Goal: Task Accomplishment & Management: Complete application form

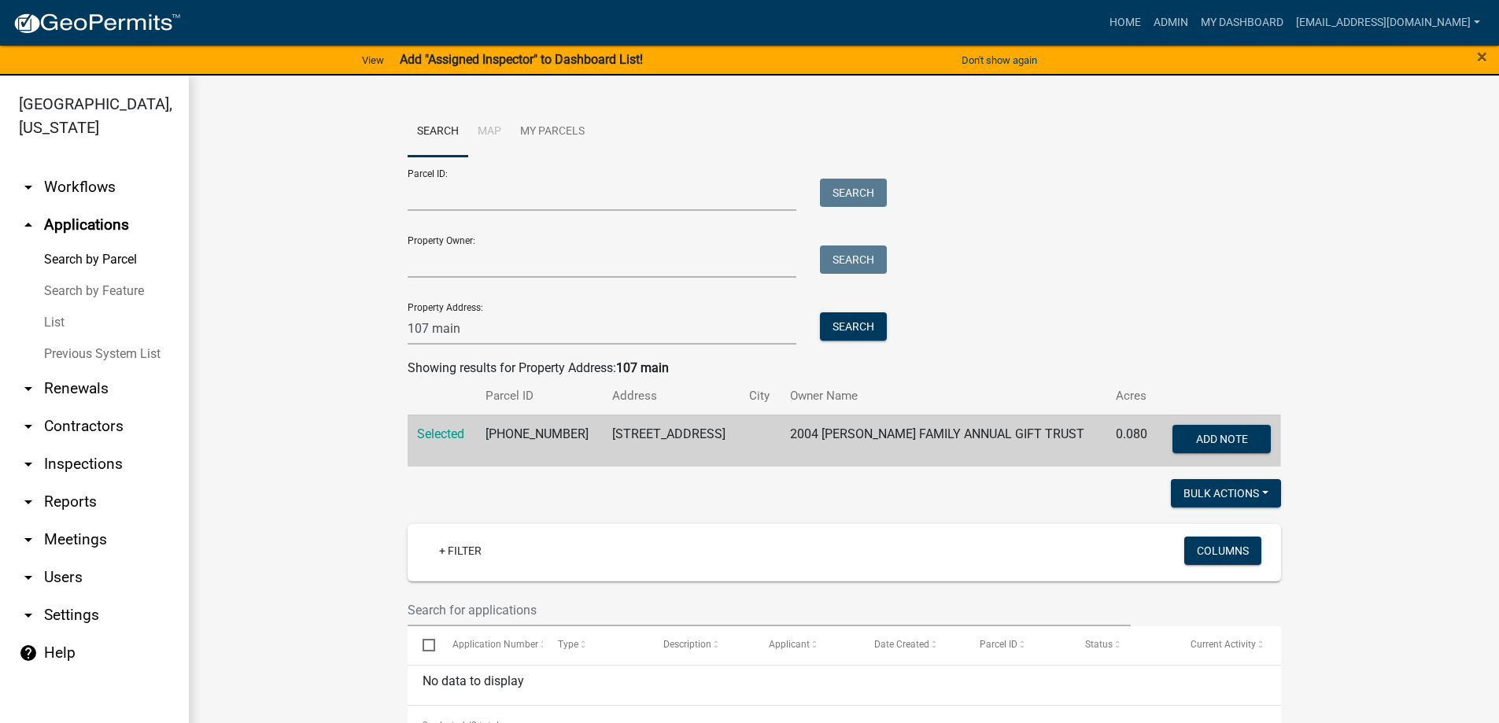
scroll to position [406, 0]
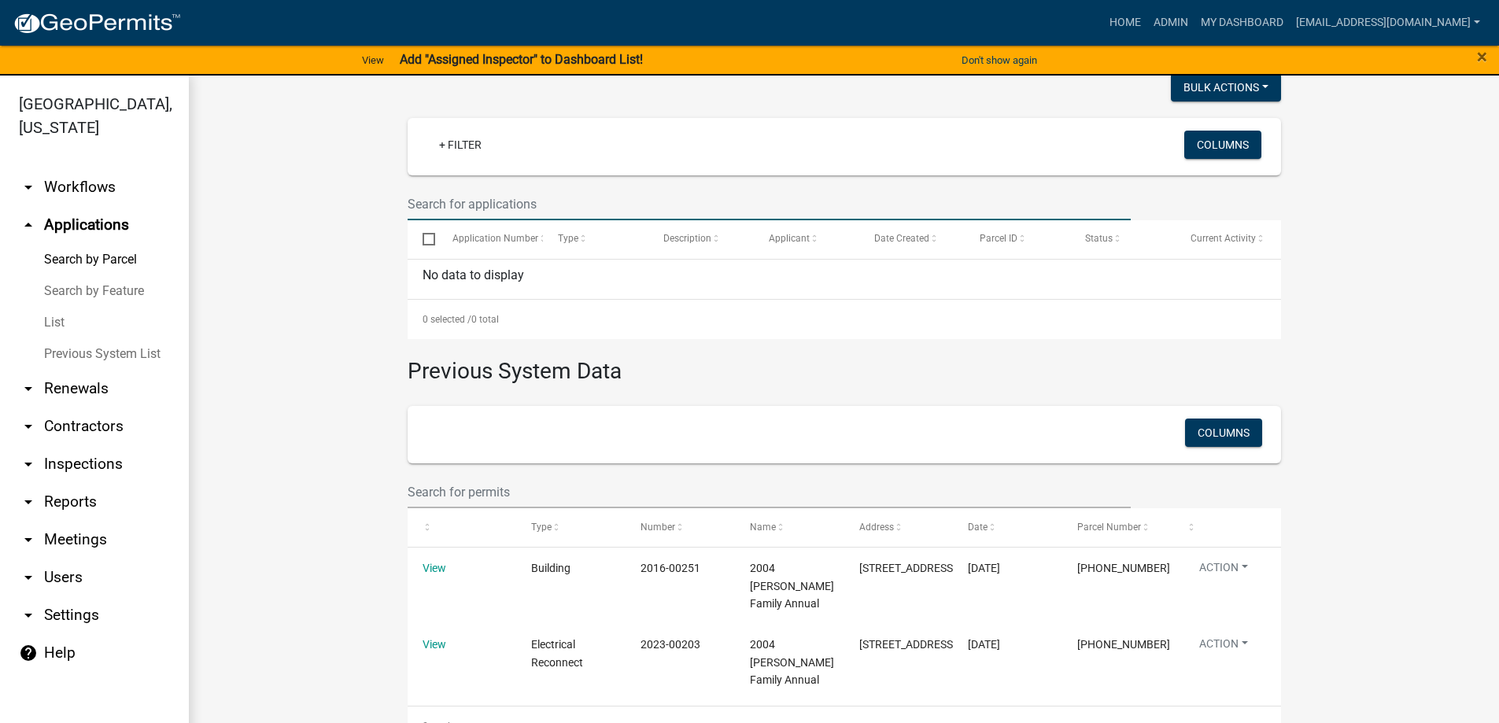
click at [497, 209] on input "text" at bounding box center [770, 204] width 724 height 32
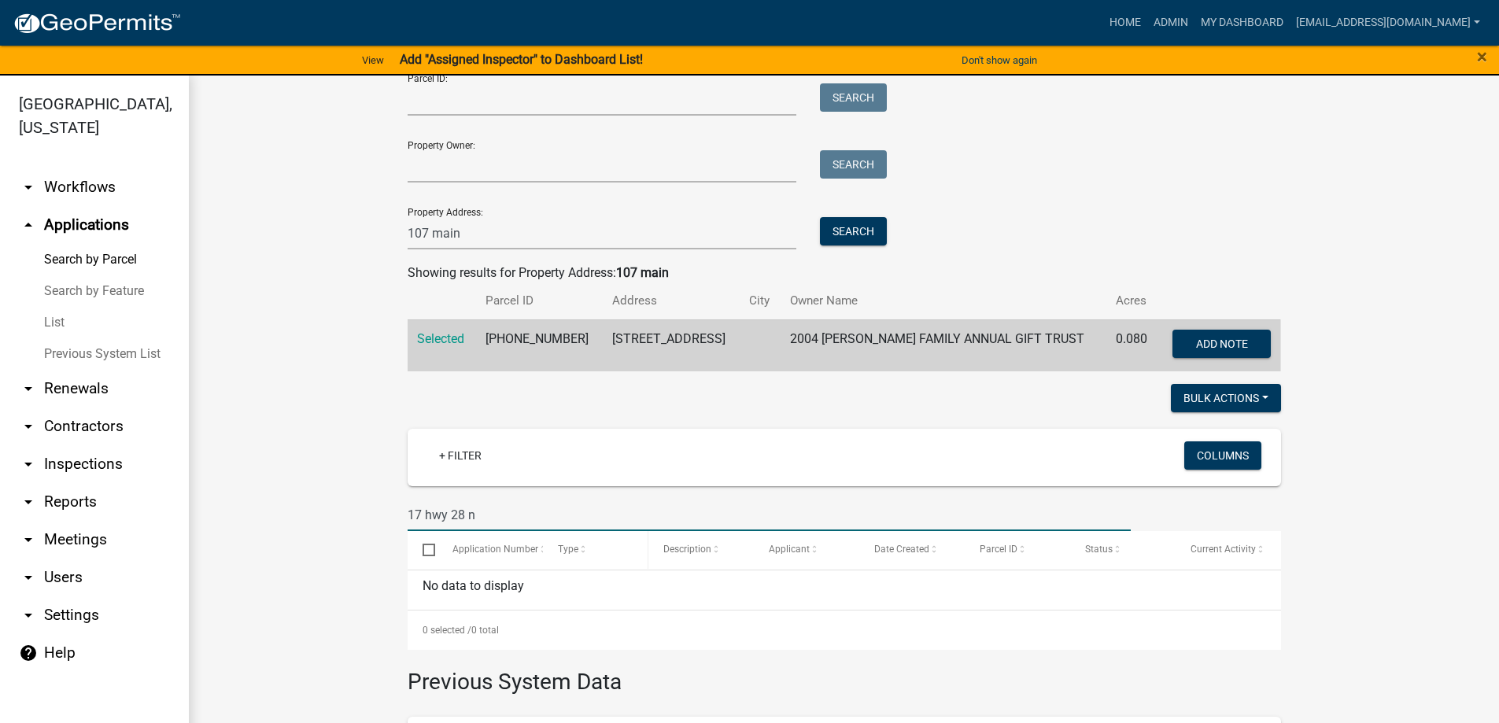
scroll to position [0, 0]
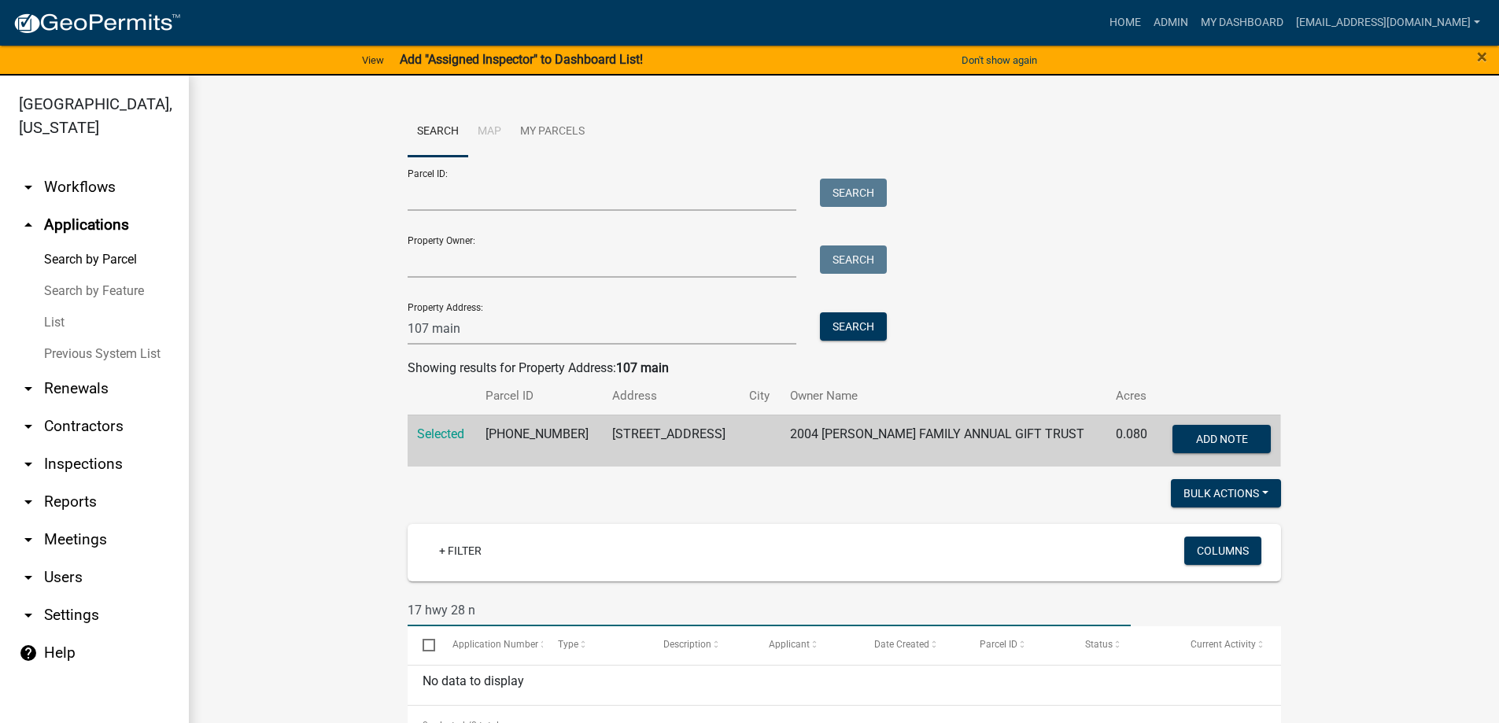
type input "17 hwy 28 n"
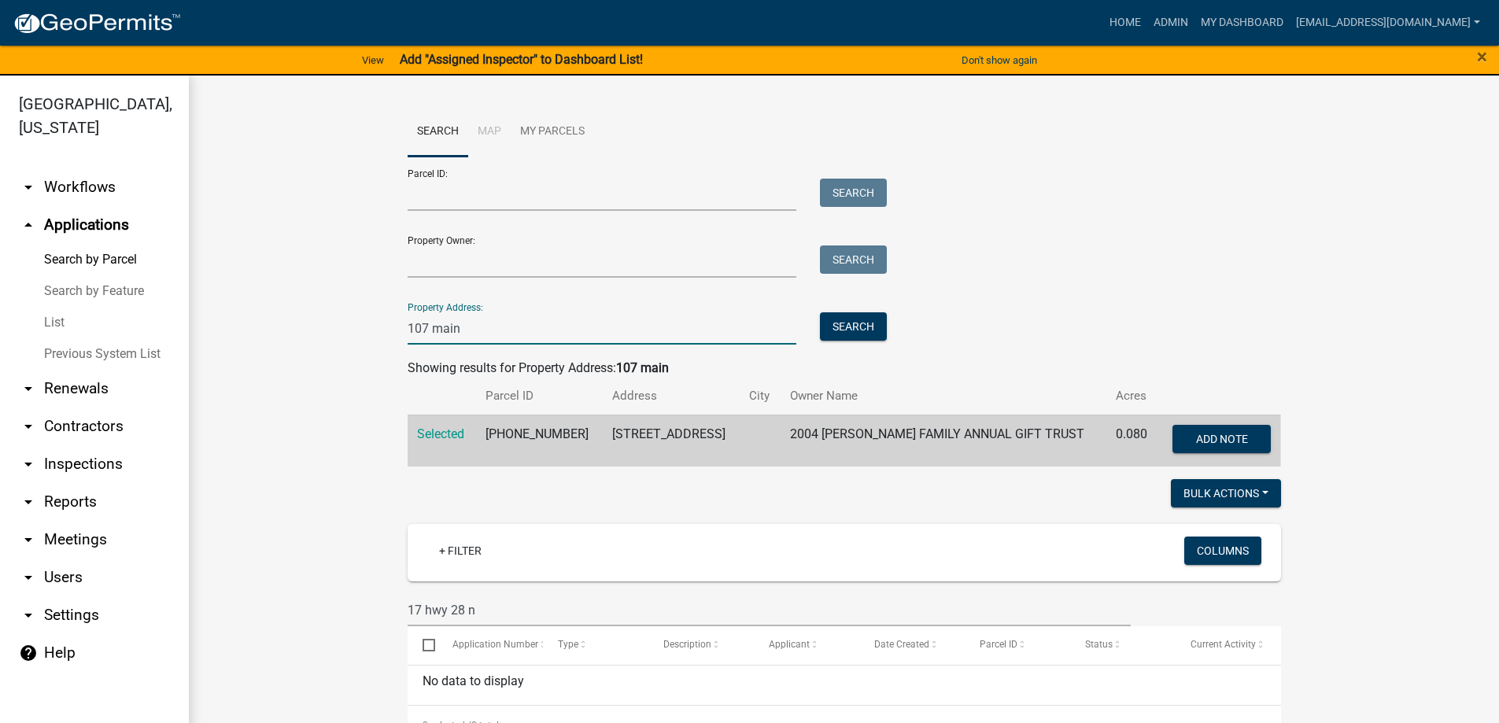
click at [477, 338] on input "107 main" at bounding box center [603, 328] width 390 height 32
click at [843, 327] on button "Search" at bounding box center [853, 326] width 67 height 28
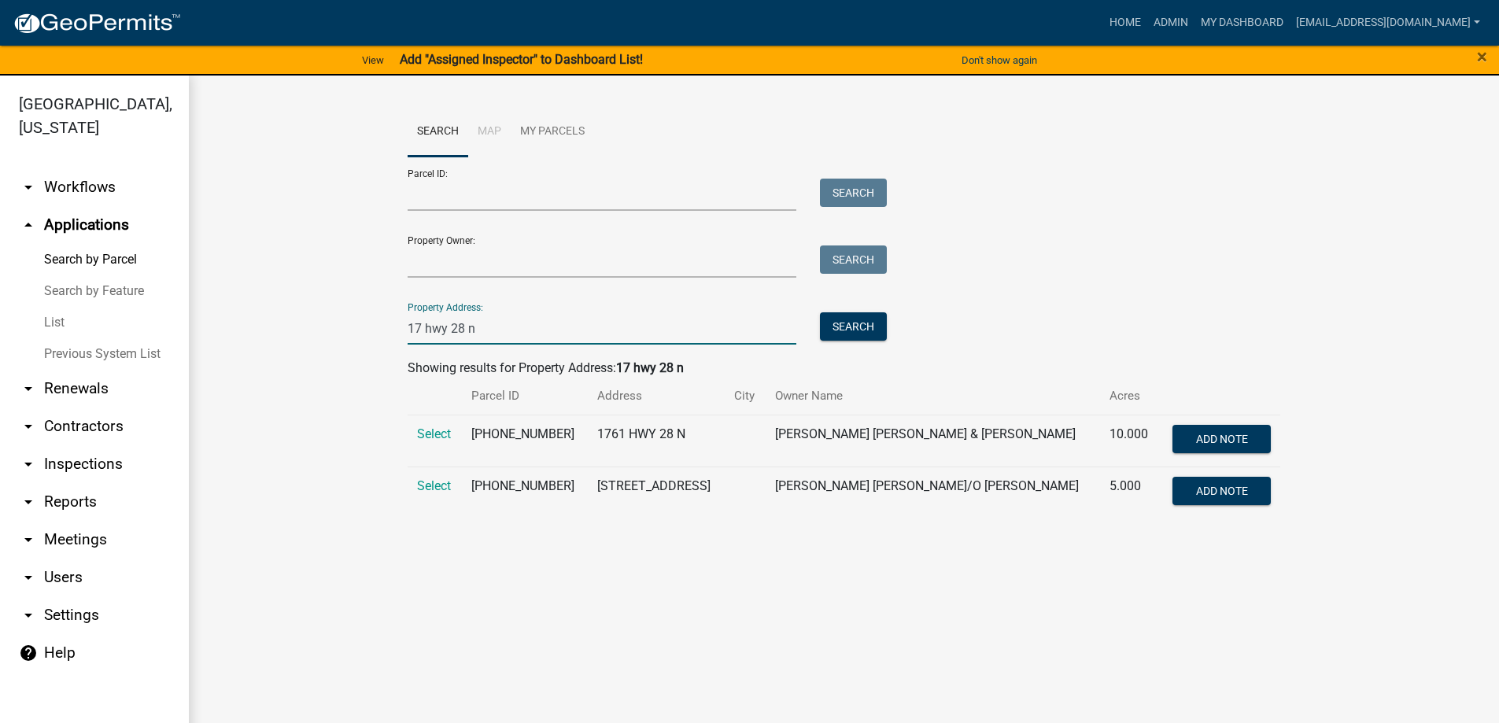
click at [519, 331] on input "17 hwy 28 n" at bounding box center [603, 328] width 390 height 32
click at [860, 317] on button "Search" at bounding box center [853, 326] width 67 height 28
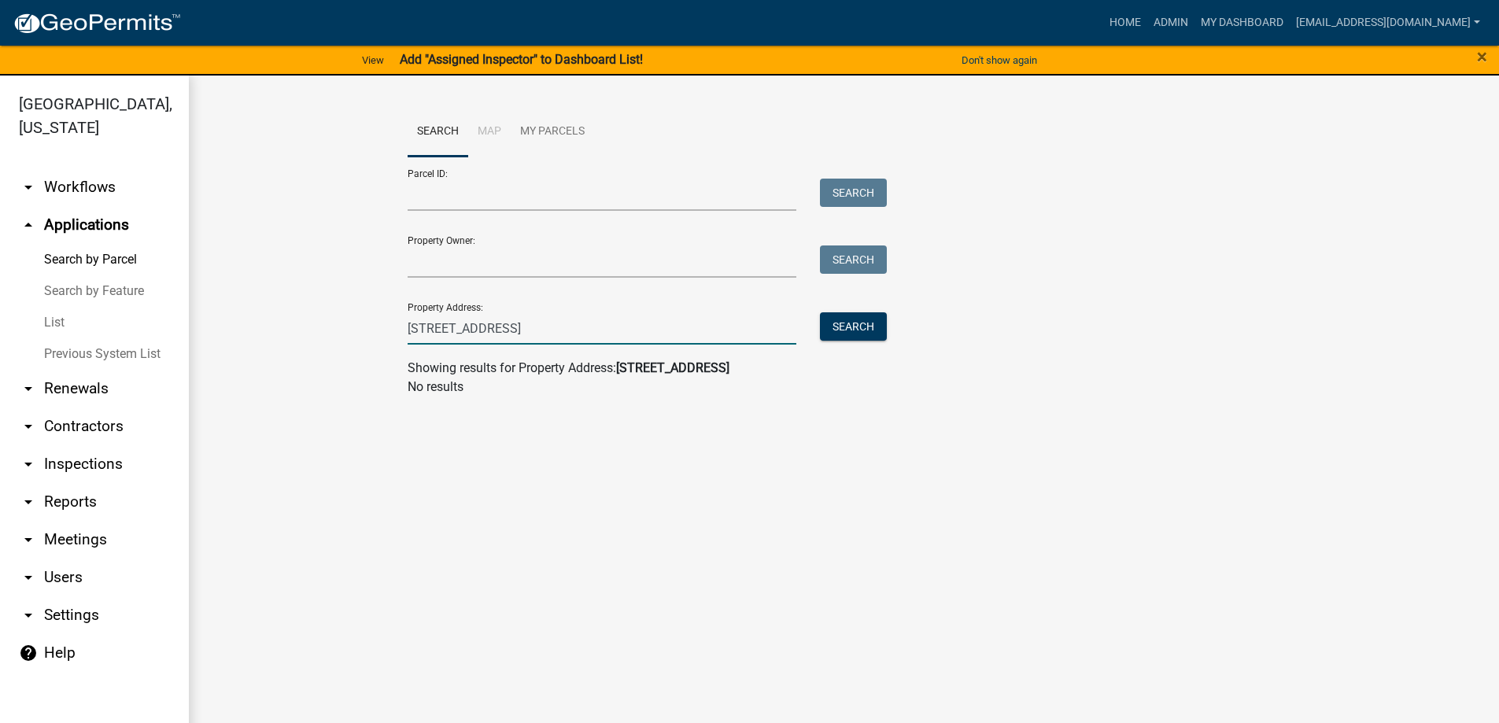
click at [498, 325] on input "[STREET_ADDRESS]" at bounding box center [603, 328] width 390 height 32
type input "1"
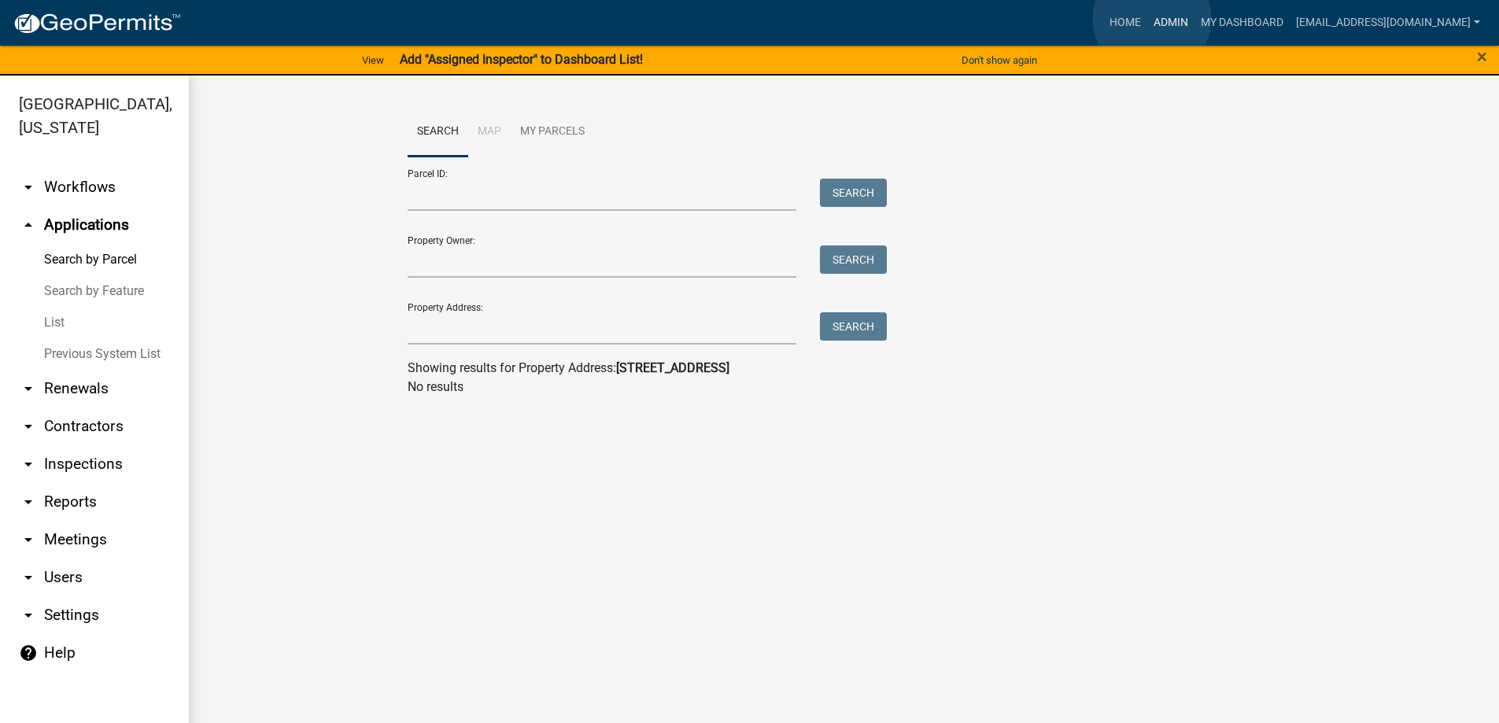
click at [1152, 19] on link "Admin" at bounding box center [1171, 23] width 47 height 30
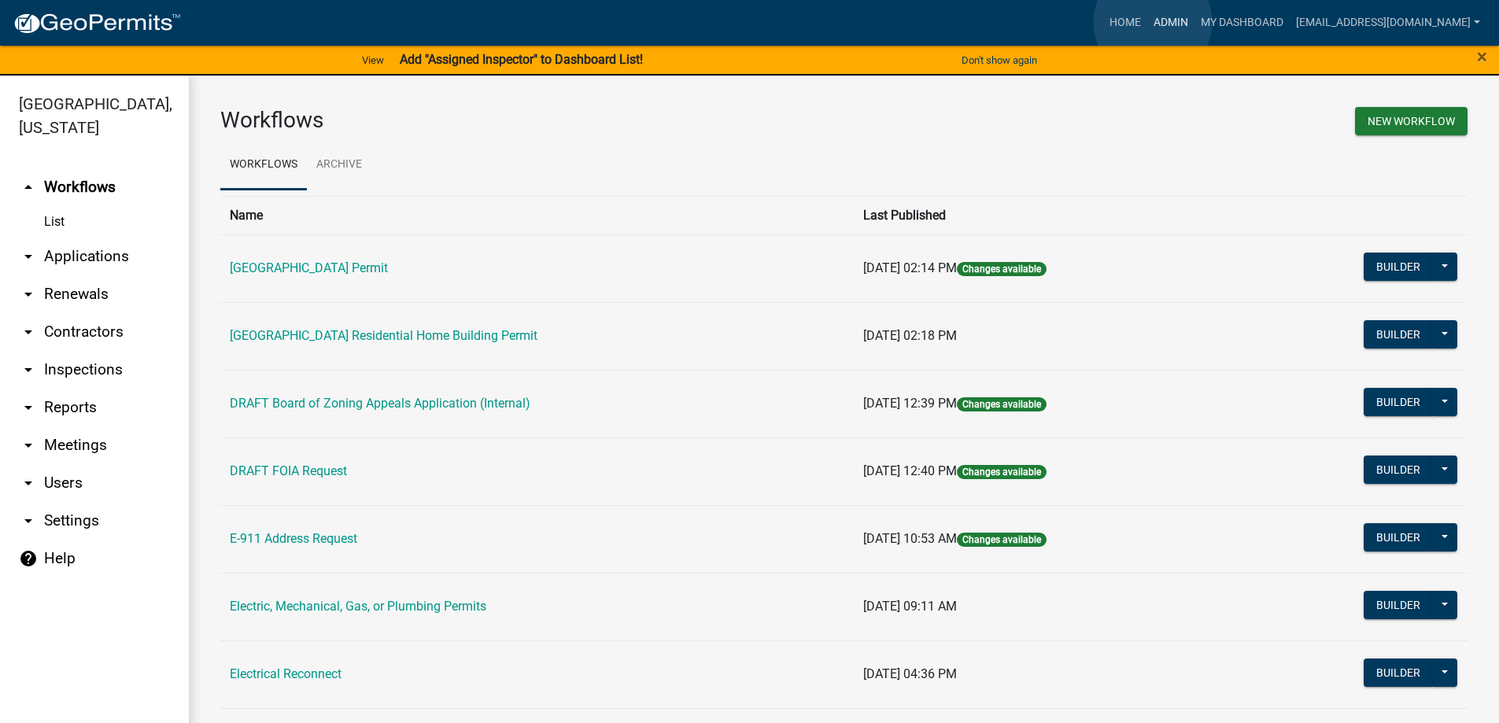
click at [1153, 22] on link "Admin" at bounding box center [1171, 23] width 47 height 30
click at [94, 253] on link "arrow_drop_down Applications" at bounding box center [94, 257] width 189 height 38
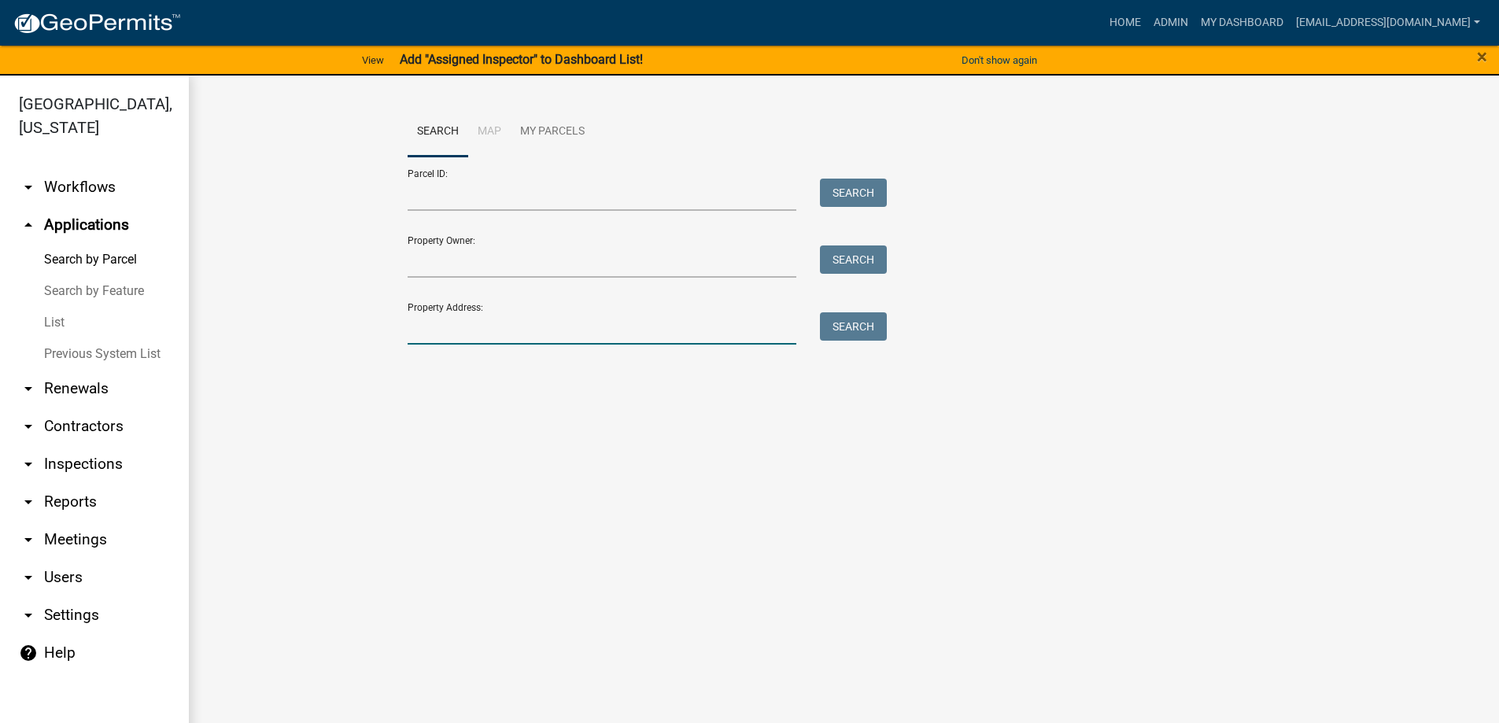
click at [531, 321] on input "Property Address:" at bounding box center [603, 328] width 390 height 32
type input "1427 hwy"
click at [851, 325] on button "Search" at bounding box center [853, 326] width 67 height 28
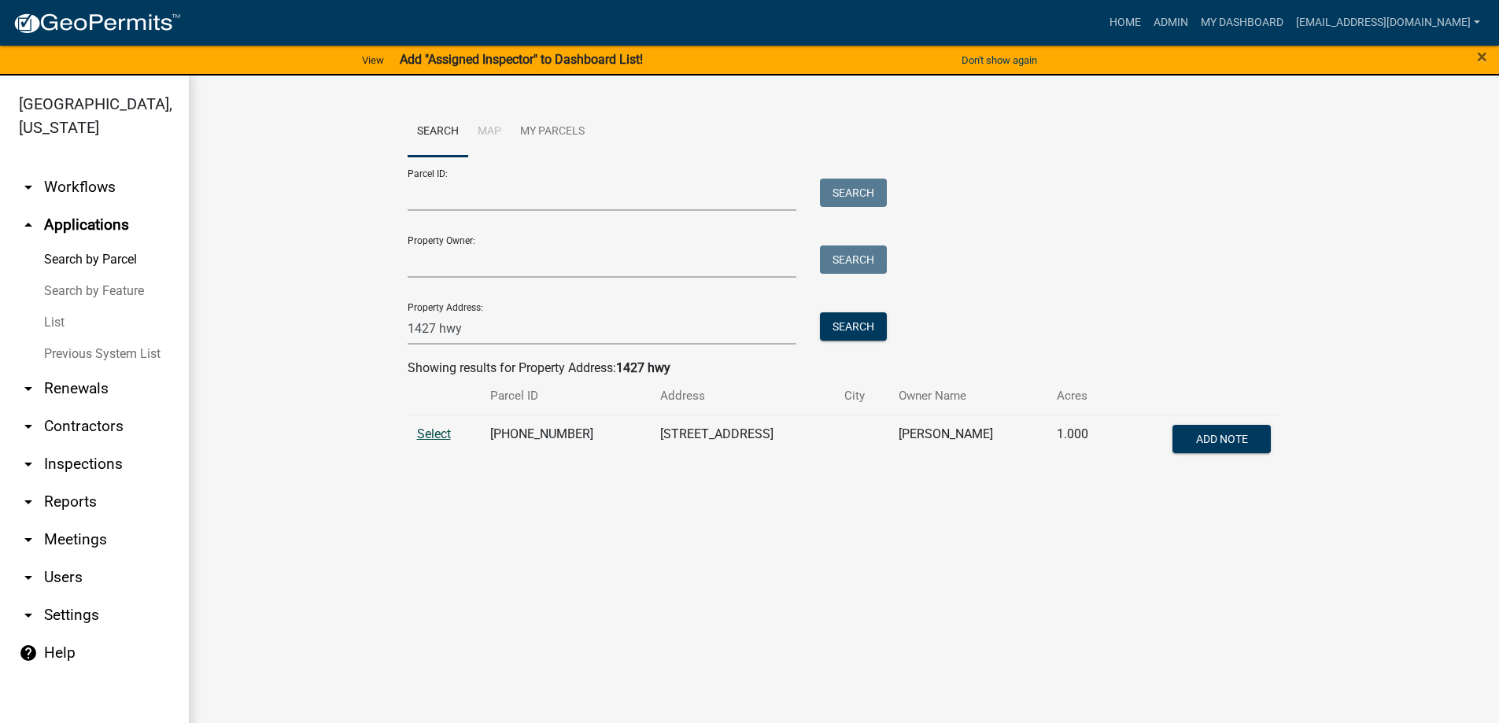
click at [434, 432] on span "Select" at bounding box center [434, 434] width 34 height 15
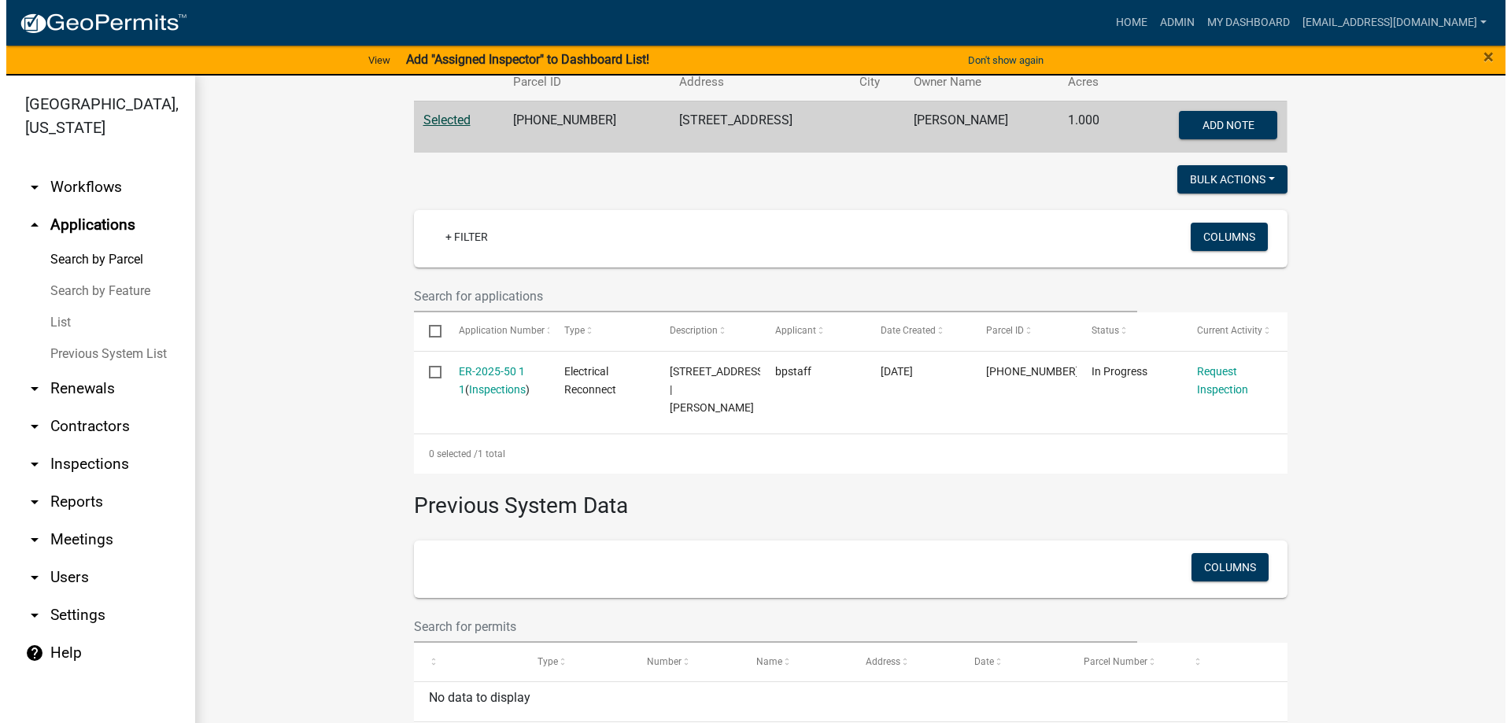
scroll to position [315, 0]
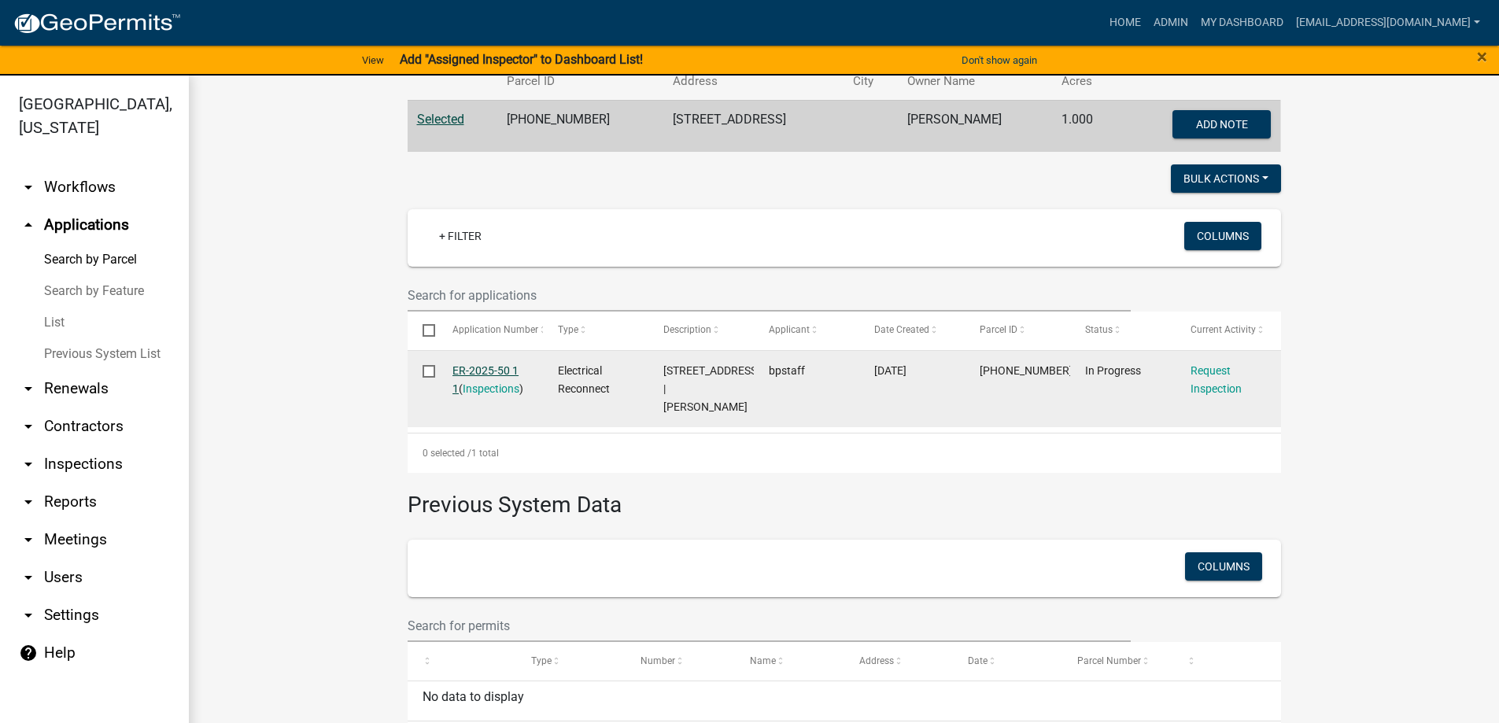
click at [461, 368] on link "ER-2025-50 1 1" at bounding box center [486, 379] width 66 height 31
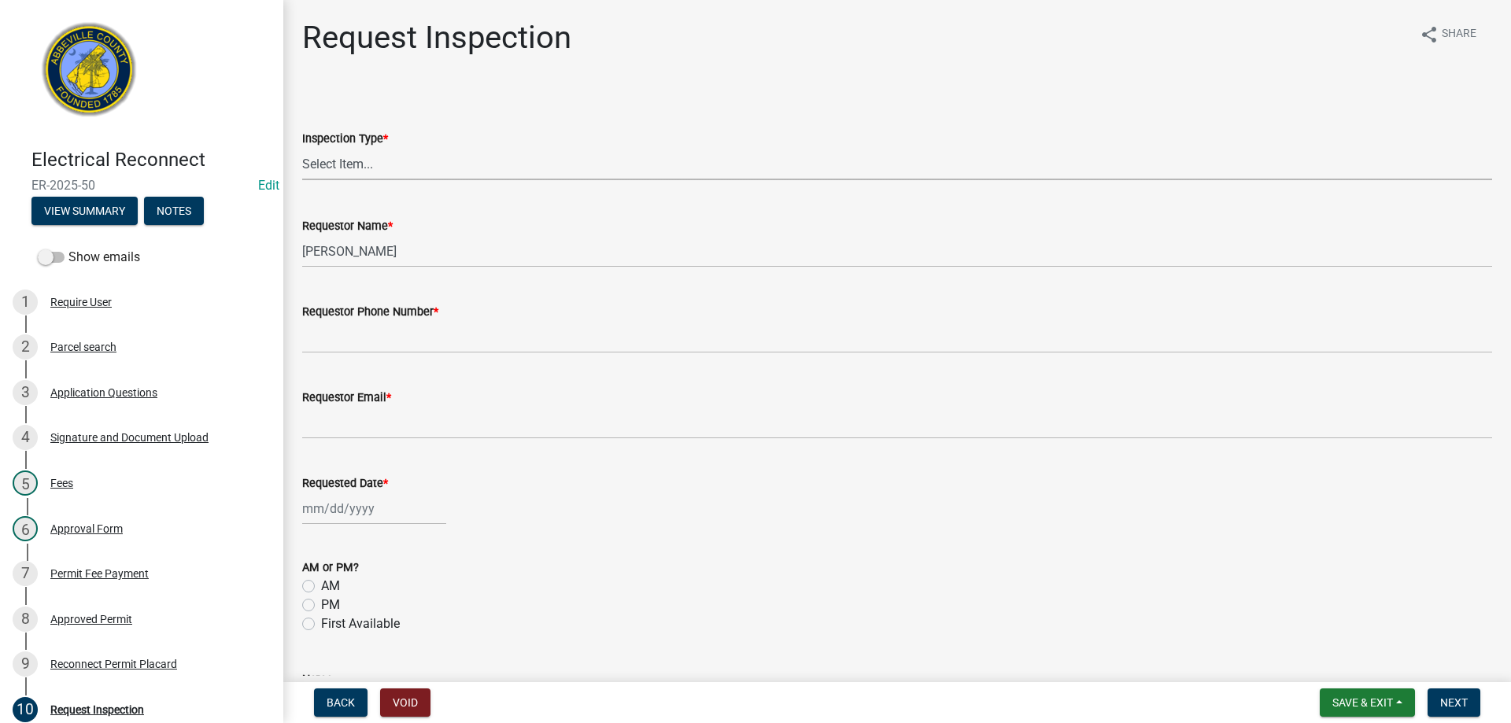
click at [368, 164] on select "Select Item... Reconnect" at bounding box center [897, 164] width 1190 height 32
click at [302, 148] on select "Select Item... Reconnect" at bounding box center [897, 164] width 1190 height 32
select select "83e7f721-6e00-42b7-a348-3e077180f52c"
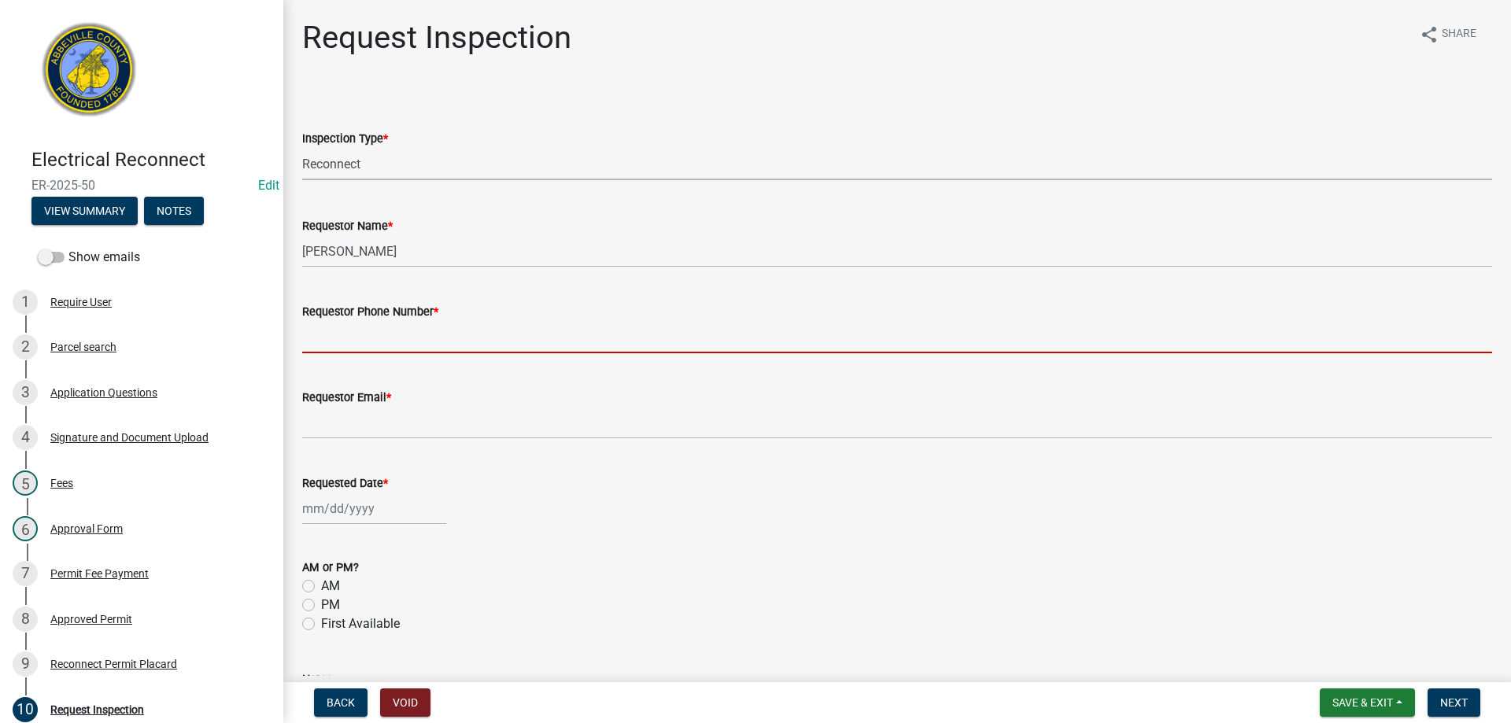
click at [376, 332] on input "Requestor Phone Number *" at bounding box center [897, 337] width 1190 height 32
type input "8643789750"
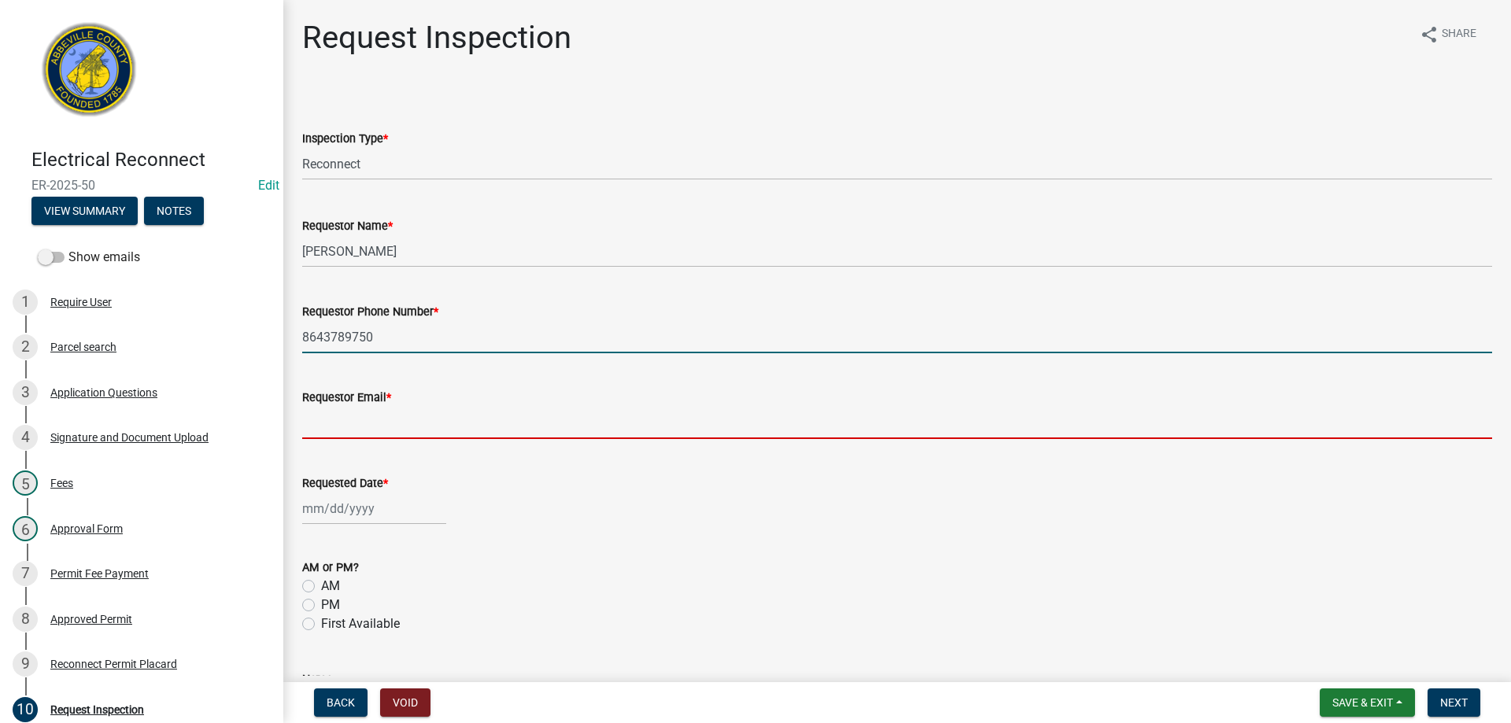
type input "[EMAIL_ADDRESS][DOMAIN_NAME]"
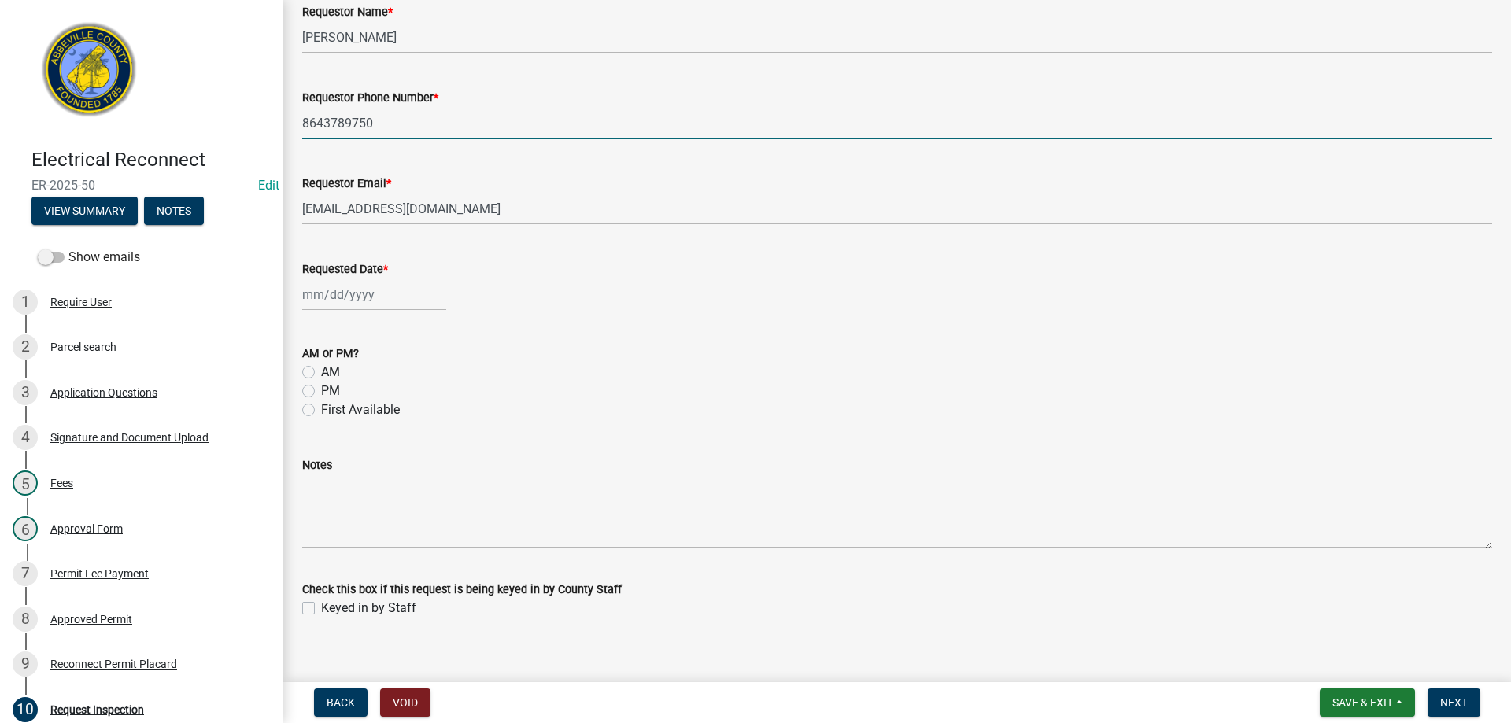
scroll to position [231, 0]
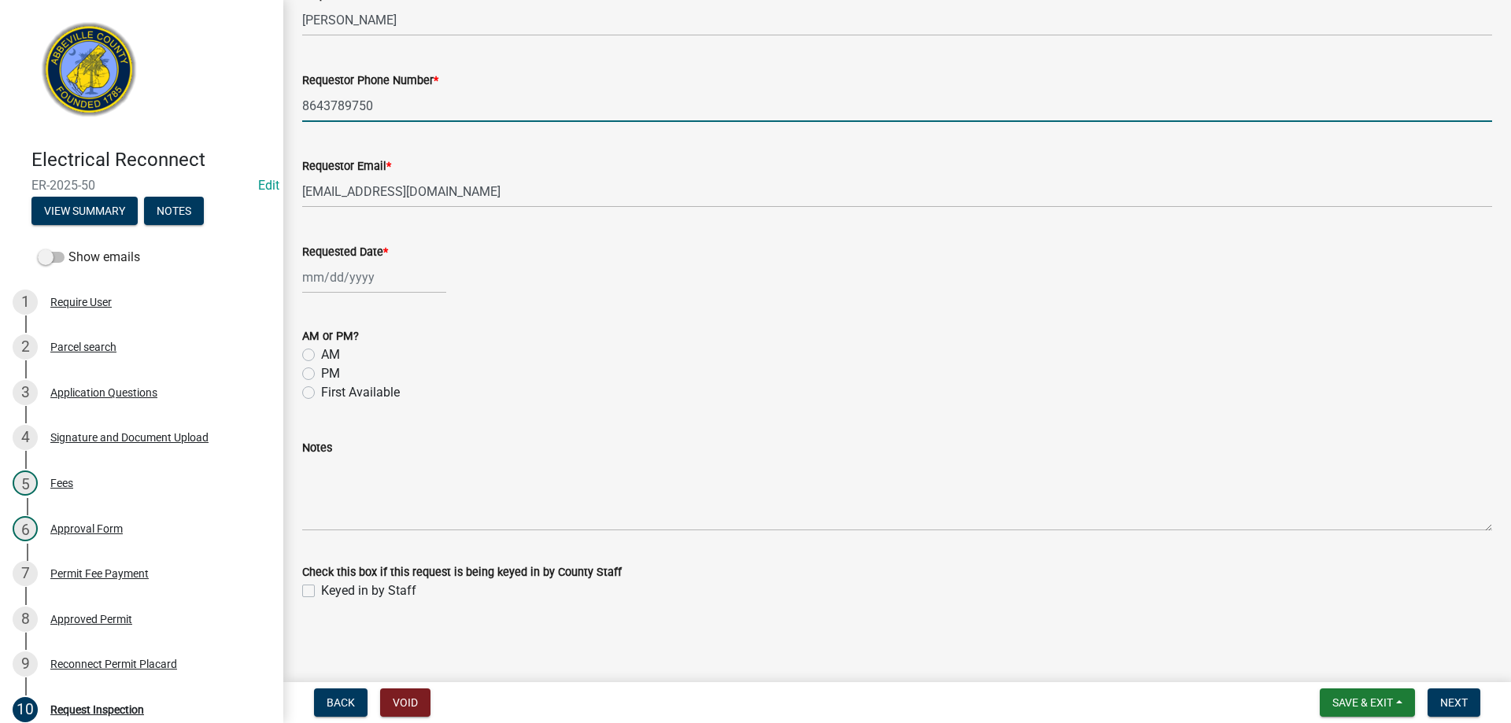
click at [336, 275] on div at bounding box center [374, 277] width 144 height 32
select select "8"
select select "2025"
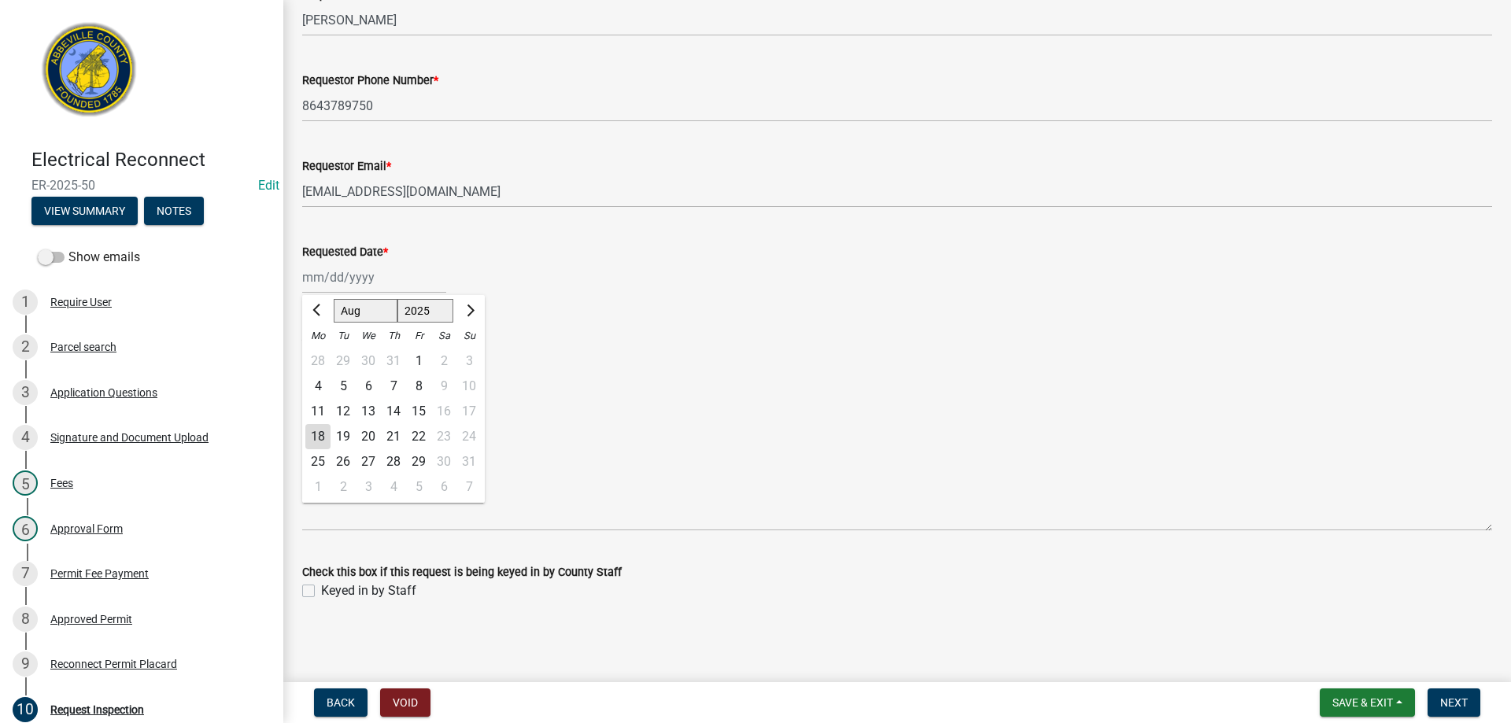
click at [317, 435] on div "18" at bounding box center [317, 436] width 25 height 25
type input "[DATE]"
click at [321, 372] on label "PM" at bounding box center [330, 373] width 19 height 19
click at [321, 372] on input "PM" at bounding box center [326, 369] width 10 height 10
radio input "true"
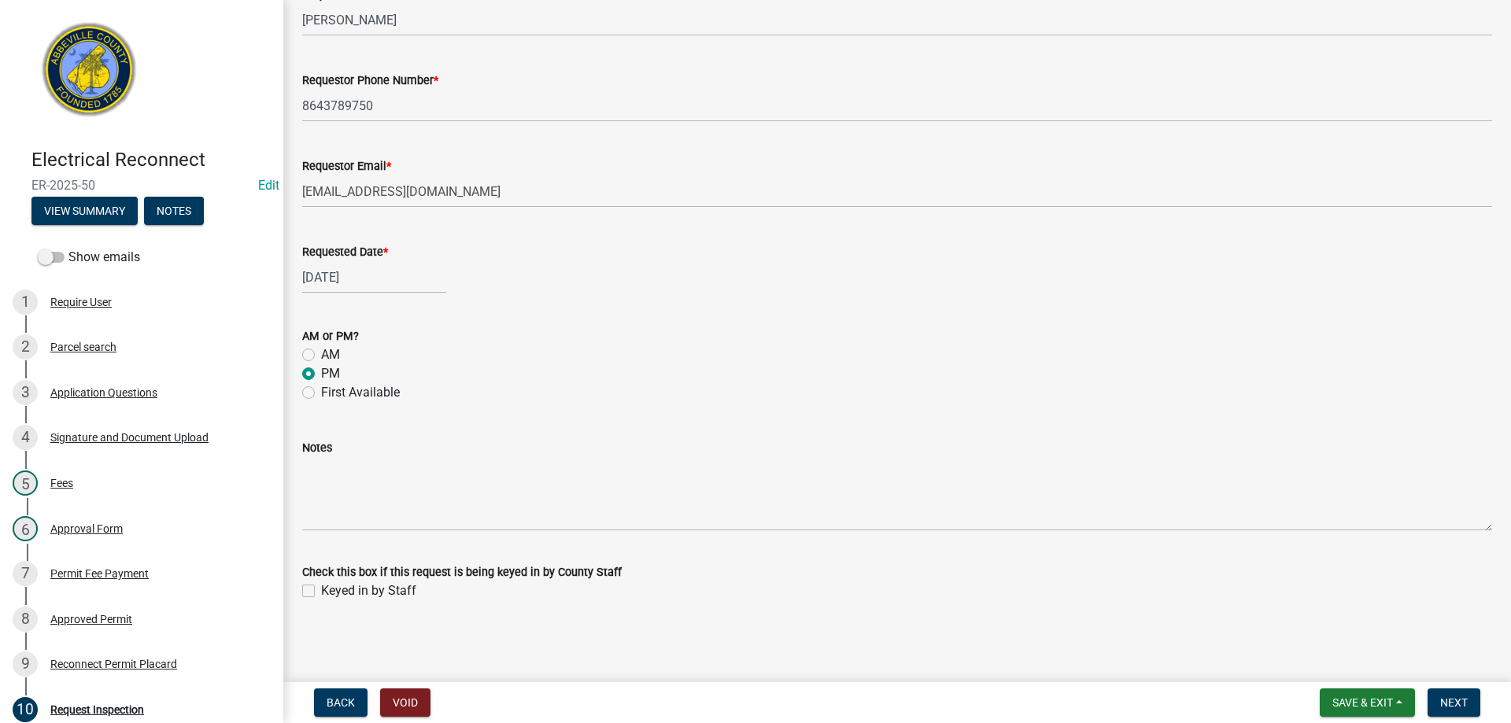
click at [321, 592] on label "Keyed in by Staff" at bounding box center [368, 591] width 95 height 19
click at [321, 592] on input "Keyed in by Staff" at bounding box center [326, 587] width 10 height 10
checkbox input "true"
click at [1440, 697] on button "Next" at bounding box center [1454, 703] width 53 height 28
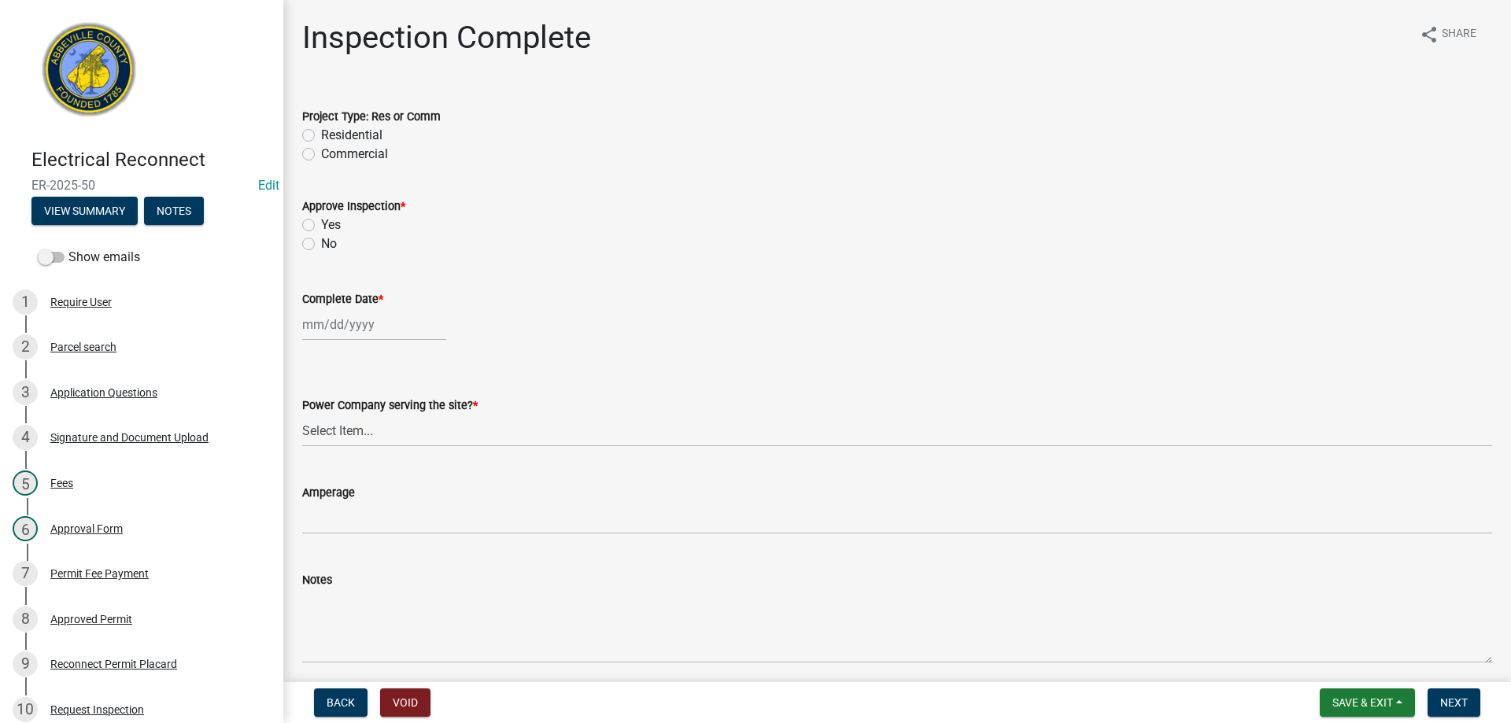
click at [321, 137] on label "Residential" at bounding box center [351, 135] width 61 height 19
click at [321, 136] on input "Residential" at bounding box center [326, 131] width 10 height 10
radio input "true"
click at [321, 224] on label "Yes" at bounding box center [331, 225] width 20 height 19
click at [321, 224] on input "Yes" at bounding box center [326, 221] width 10 height 10
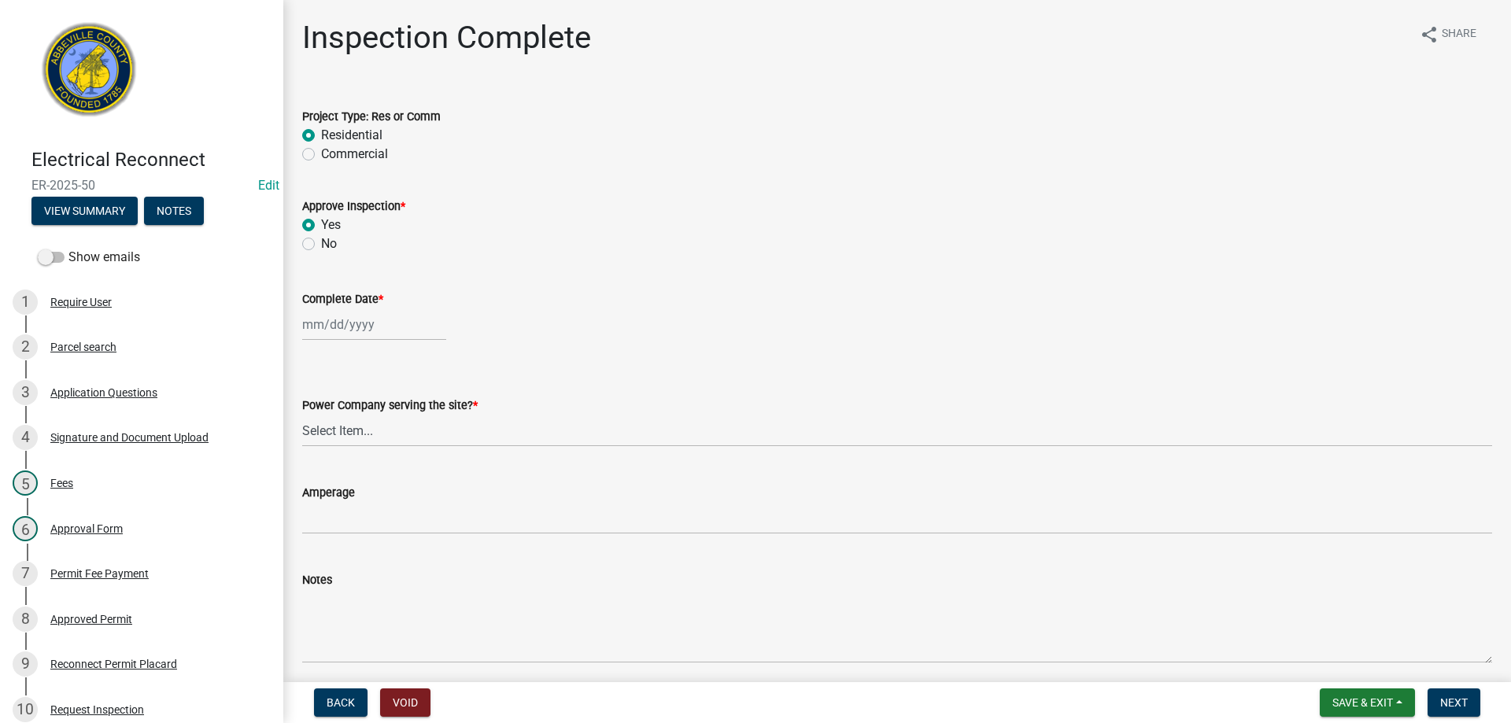
radio input "true"
select select "8"
select select "2025"
click at [345, 326] on div "[PERSON_NAME] Feb Mar Apr [PERSON_NAME][DATE] Oct Nov [DATE] 1526 1527 1528 152…" at bounding box center [374, 325] width 144 height 32
click at [318, 479] on div "18" at bounding box center [317, 483] width 25 height 25
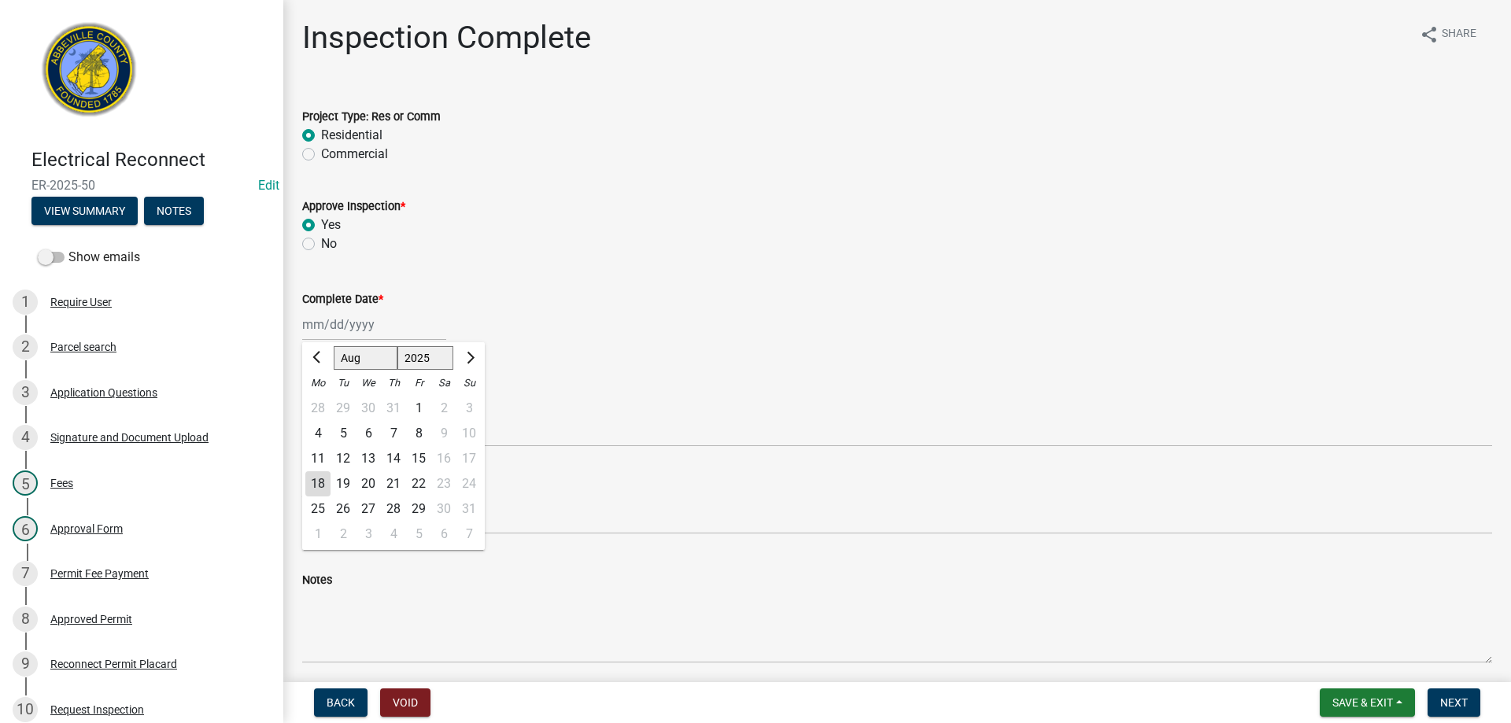
type input "[DATE]"
click at [360, 429] on select "Select Item... Little River Electric Co-Op Laurens Electric Co-Op Duke Energy D…" at bounding box center [897, 431] width 1190 height 32
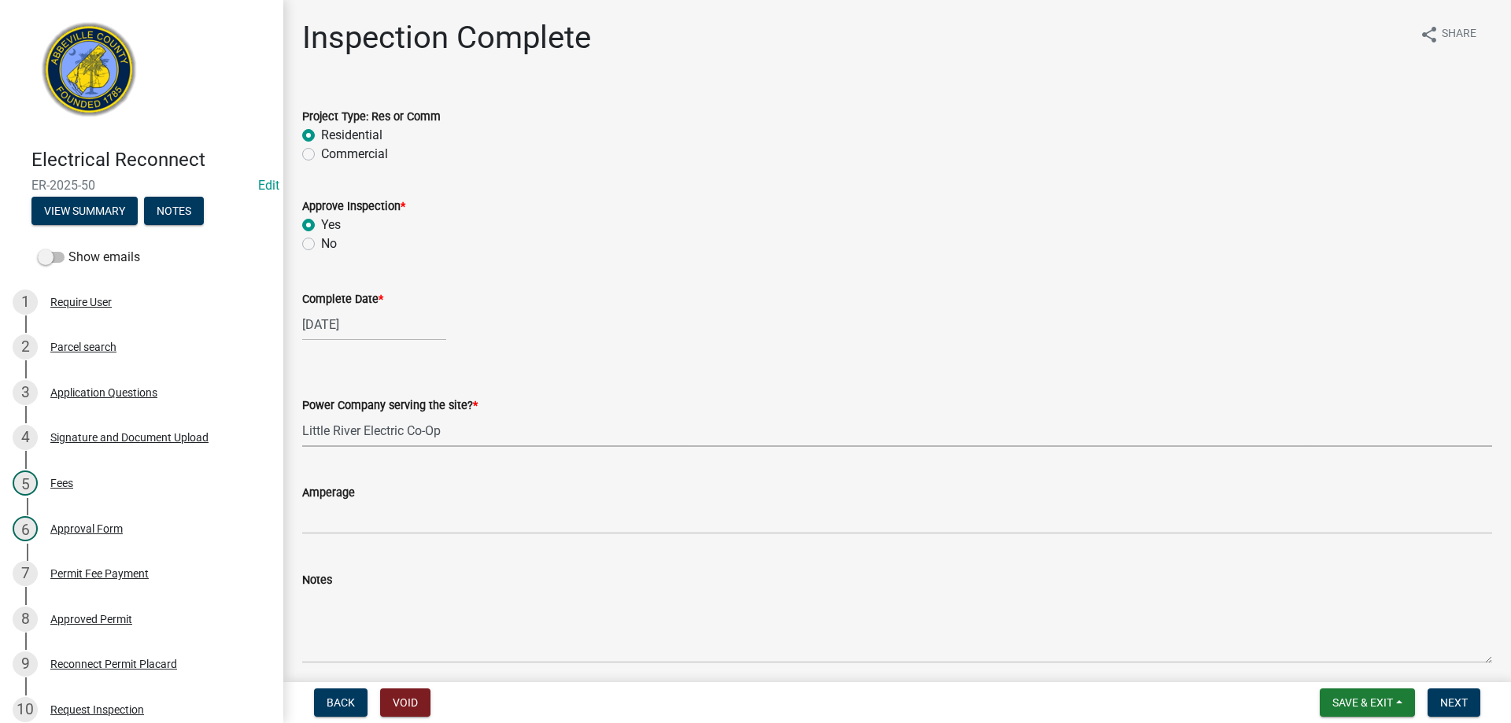
click at [302, 415] on select "Select Item... Little River Electric Co-Op Laurens Electric Co-Op Duke Energy D…" at bounding box center [897, 431] width 1190 height 32
select select "bd80ec07-8d03-48b2-b776-9846ceba1ce7"
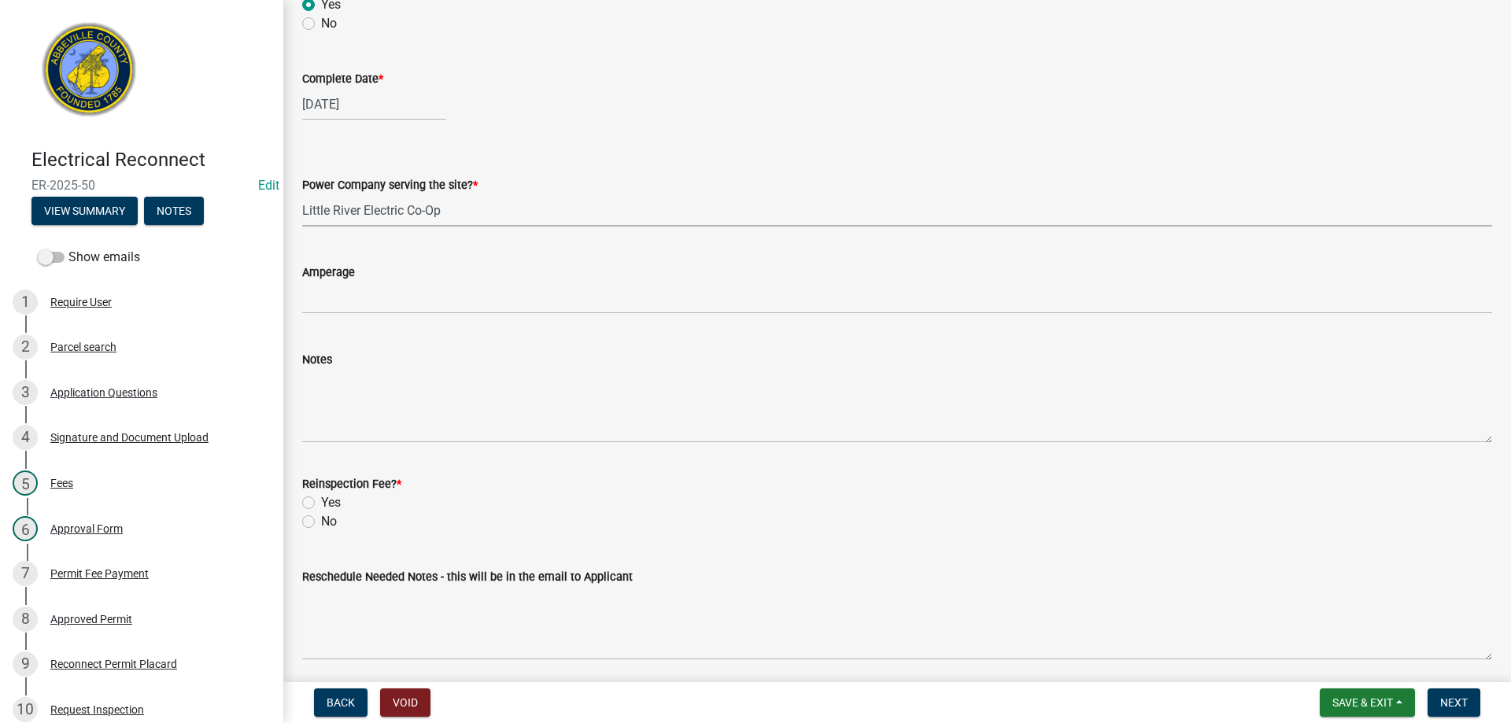
scroll to position [236, 0]
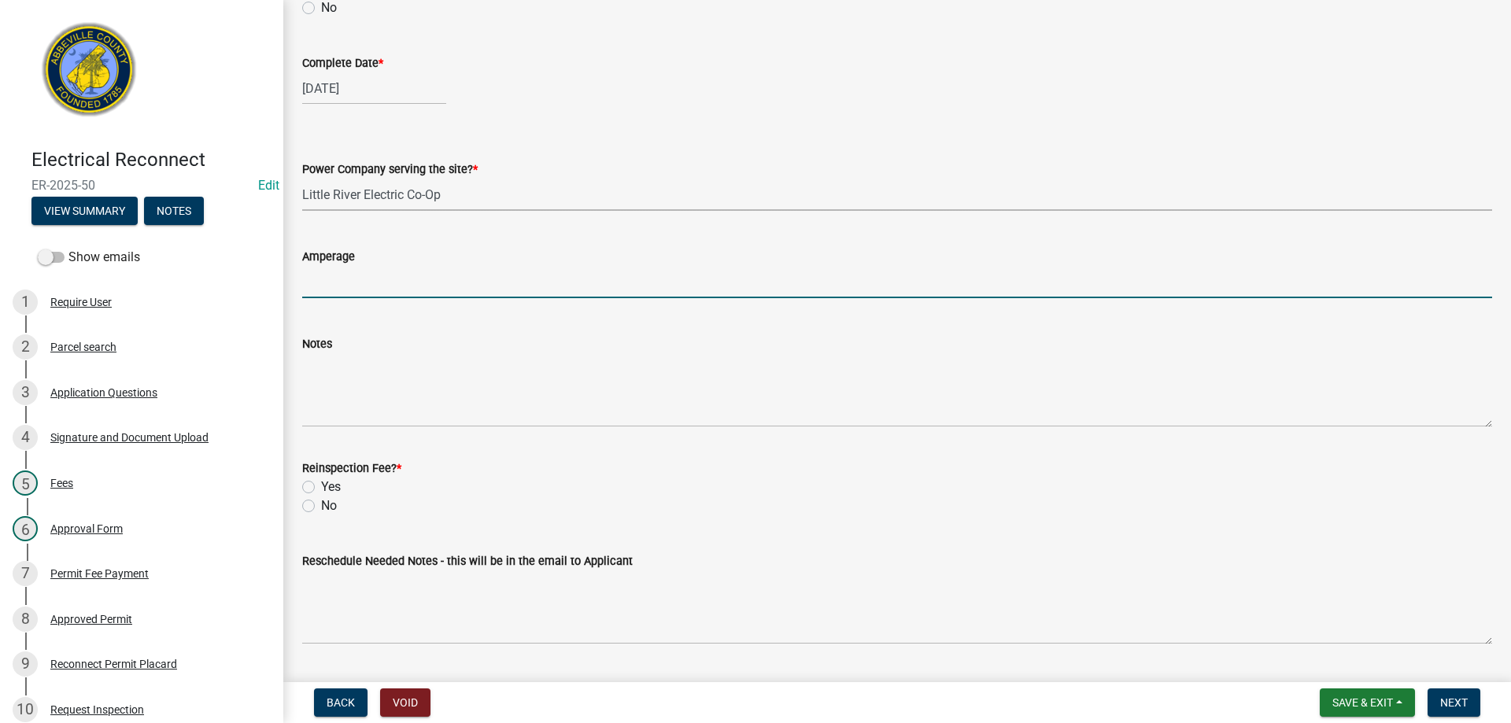
click at [395, 282] on input "text" at bounding box center [897, 282] width 1190 height 32
type input "200"
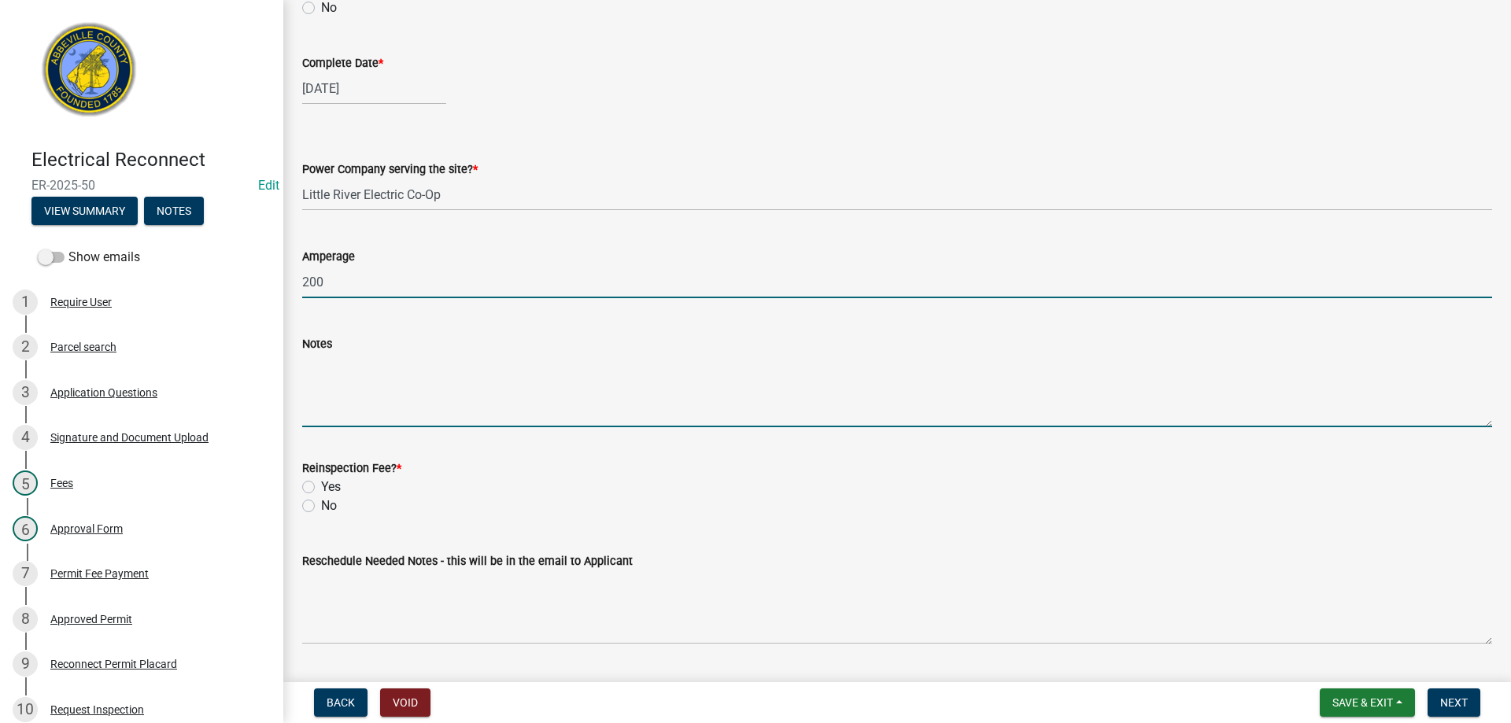
click at [335, 411] on textarea "Notes" at bounding box center [897, 390] width 1190 height 74
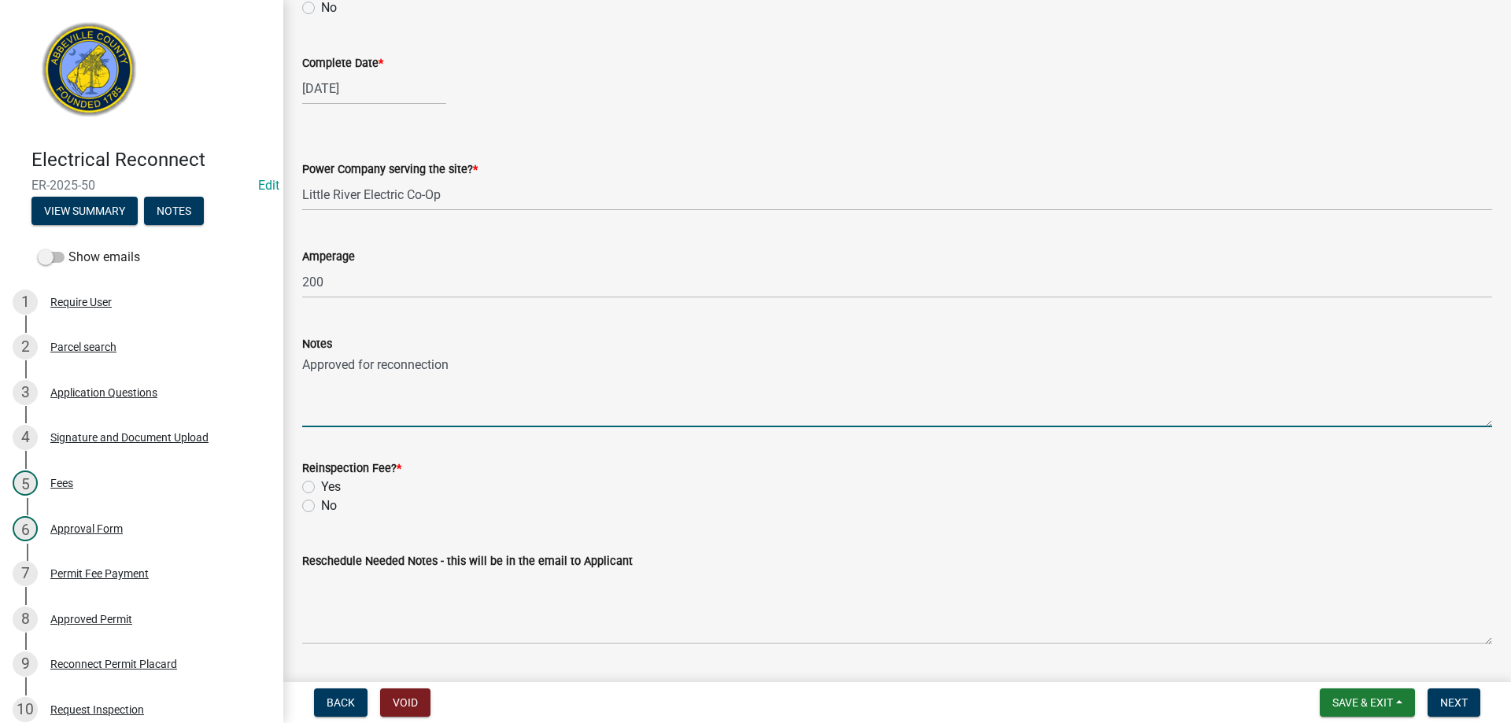
type textarea "Approved for reconnection"
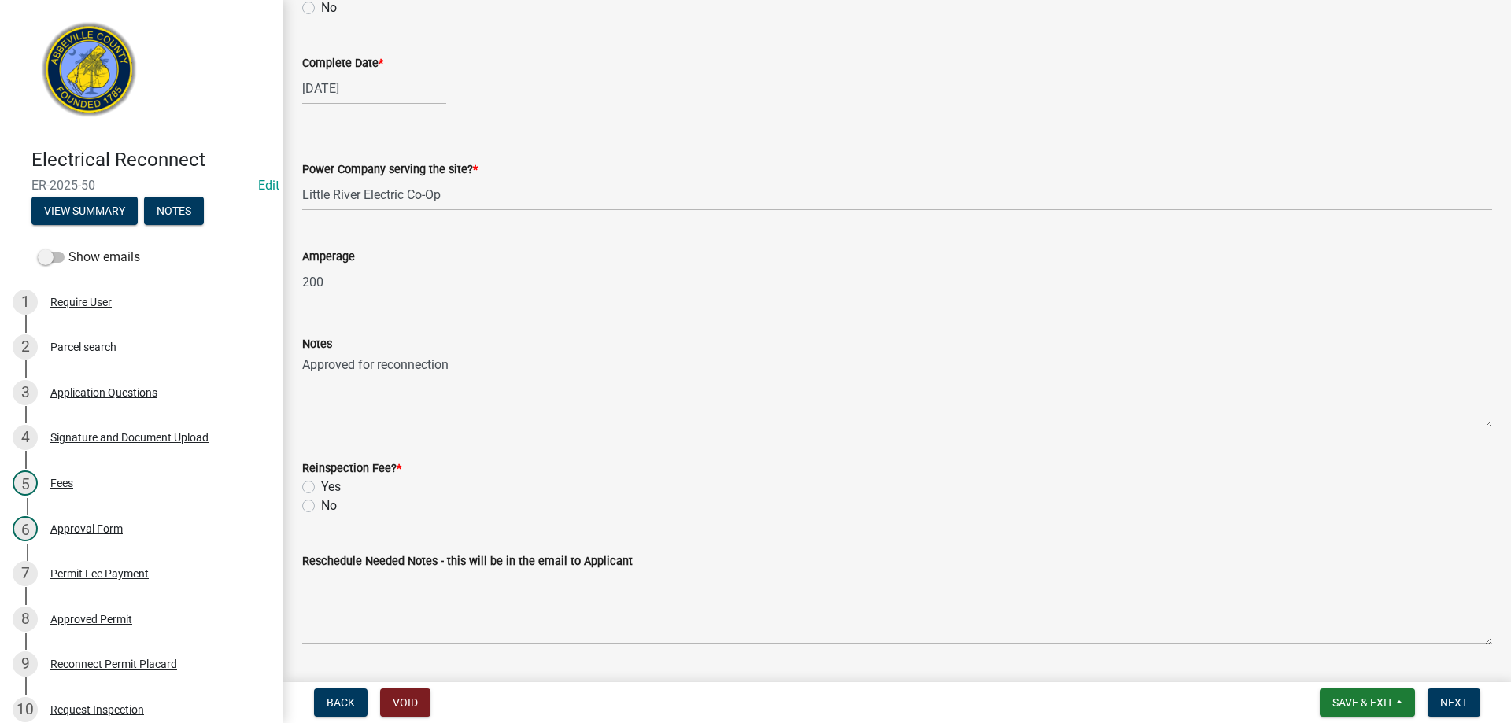
click at [321, 504] on label "No" at bounding box center [329, 506] width 16 height 19
click at [321, 504] on input "No" at bounding box center [326, 502] width 10 height 10
radio input "true"
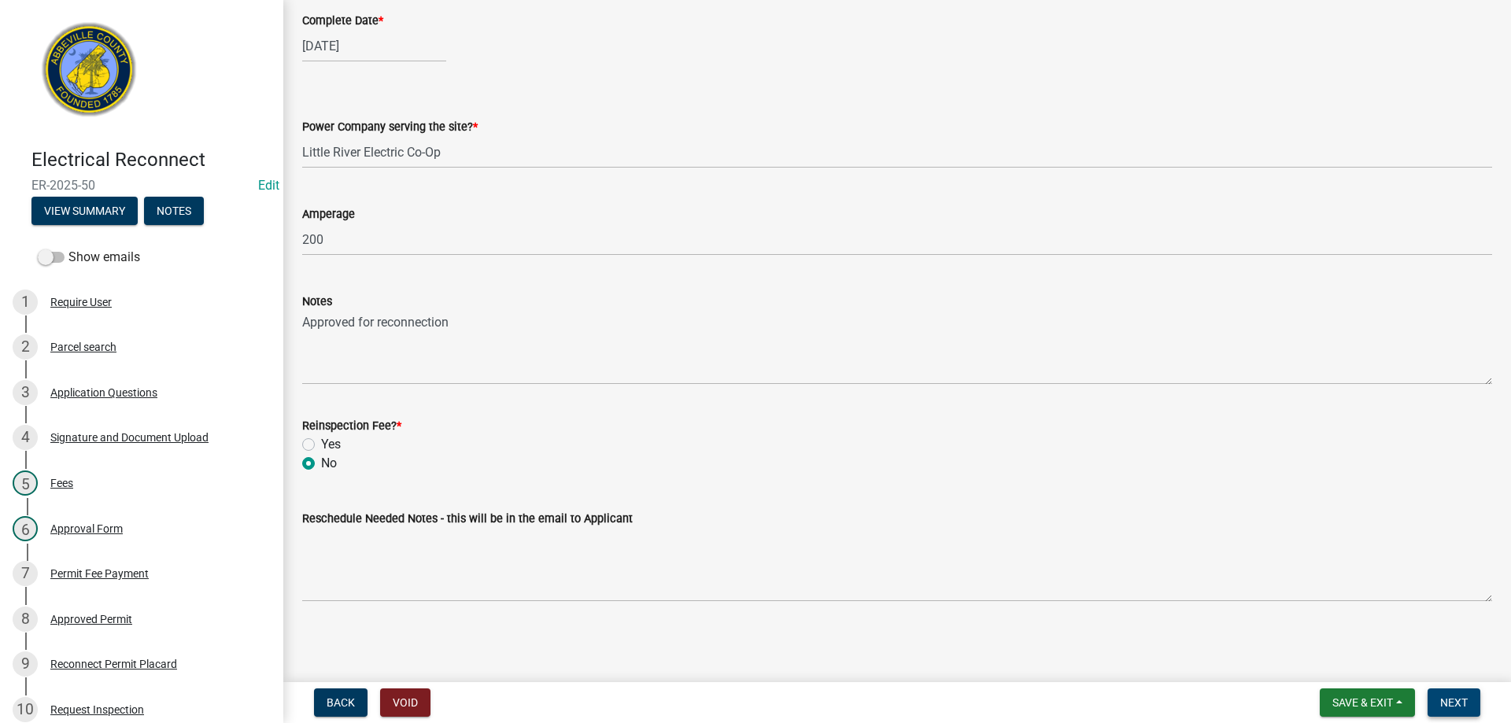
click at [1440, 697] on span "Next" at bounding box center [1454, 703] width 28 height 13
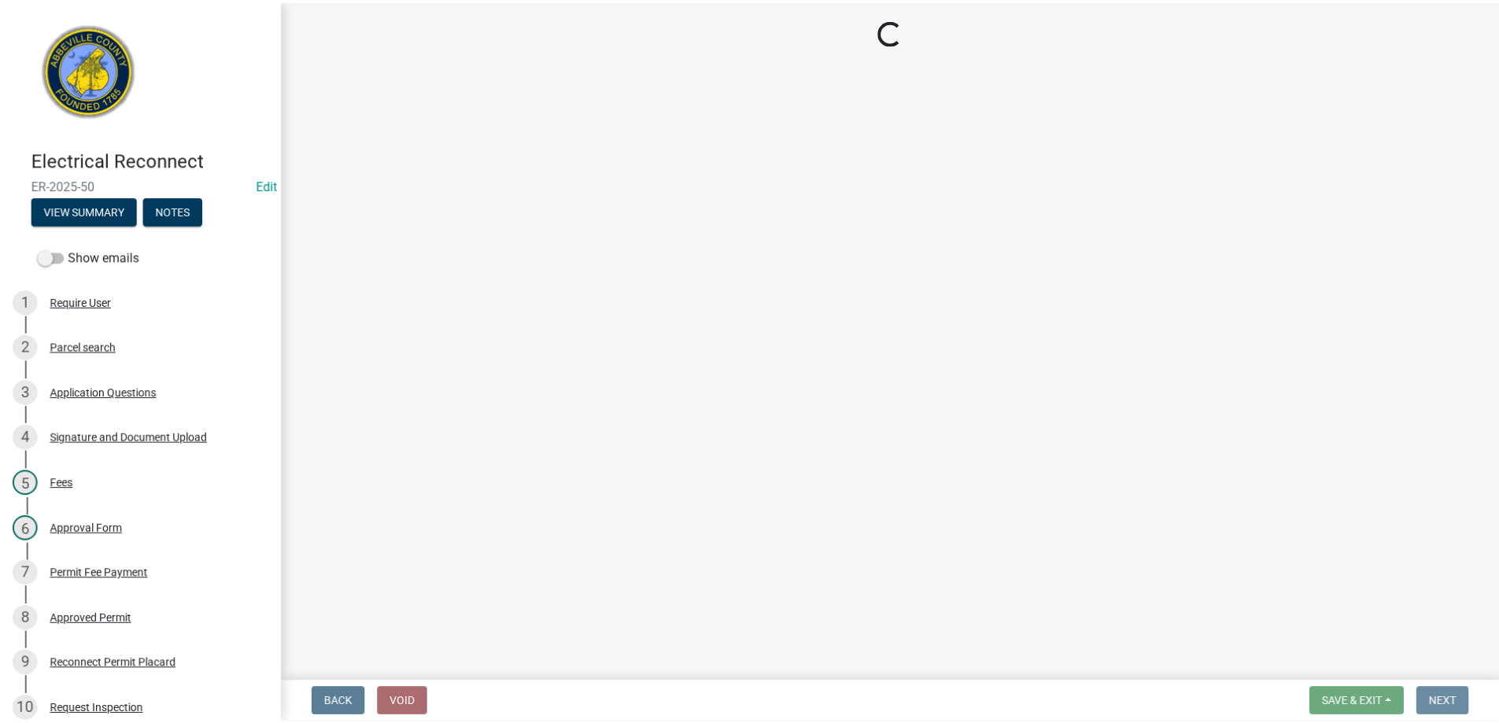
scroll to position [0, 0]
